Goal: Information Seeking & Learning: Understand process/instructions

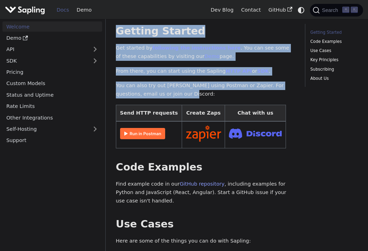
drag, startPoint x: 118, startPoint y: 27, endPoint x: 164, endPoint y: 90, distance: 78.3
click at [164, 90] on p "You can also try out [PERSON_NAME] using Postman or Zapier. For questions, emai…" at bounding box center [205, 90] width 179 height 17
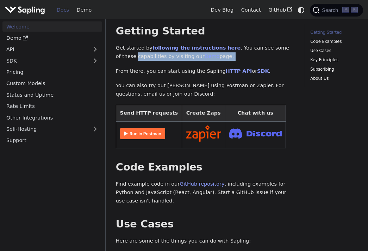
drag, startPoint x: 114, startPoint y: 52, endPoint x: 214, endPoint y: 58, distance: 99.8
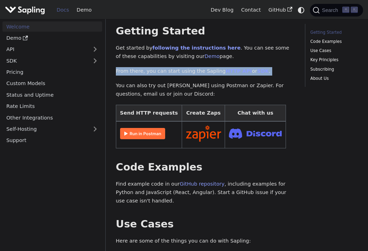
drag, startPoint x: 113, startPoint y: 63, endPoint x: 251, endPoint y: 77, distance: 139.1
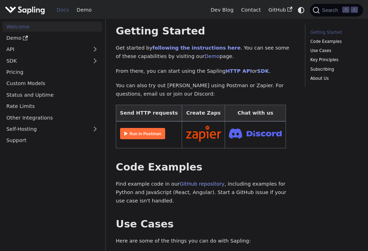
click at [233, 69] on link "HTTP API" at bounding box center [239, 71] width 26 height 6
